Goal: Information Seeking & Learning: Learn about a topic

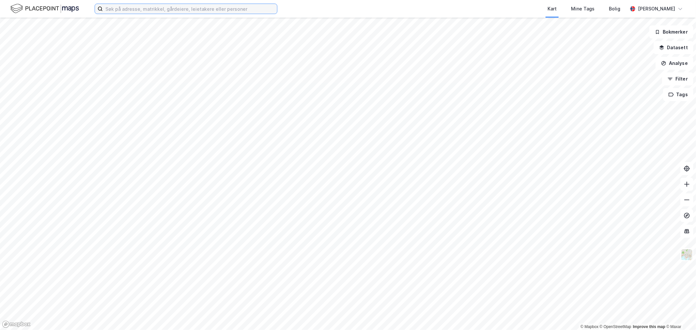
click at [162, 10] on input at bounding box center [190, 9] width 174 height 10
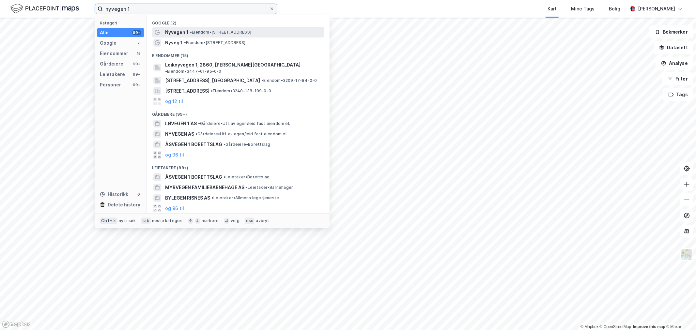
type input "nyvegen 1"
click at [202, 36] on div "Nyvegen 1 • Eiendom • Nyvegen 1, 2070 Sagmoen" at bounding box center [238, 32] width 172 height 10
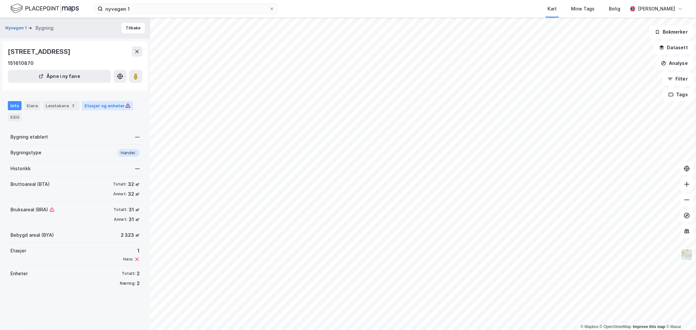
click at [94, 110] on div "Etasjer og enheter" at bounding box center [107, 105] width 51 height 9
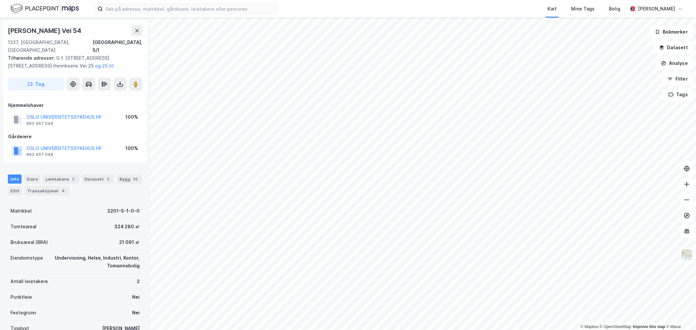
scroll to position [36, 0]
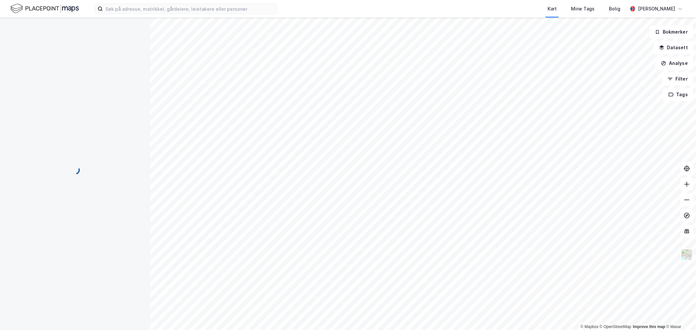
scroll to position [36, 0]
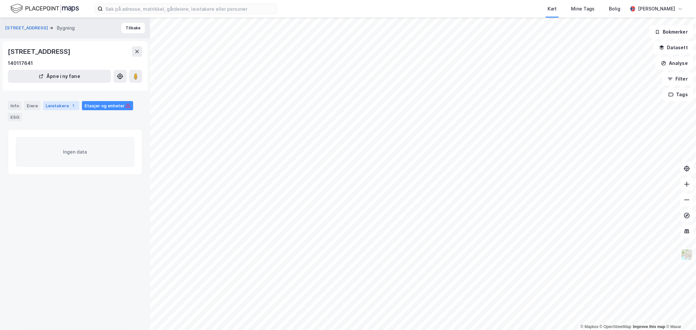
click at [54, 105] on div "Leietakere 1" at bounding box center [61, 105] width 36 height 9
